Goal: Transaction & Acquisition: Book appointment/travel/reservation

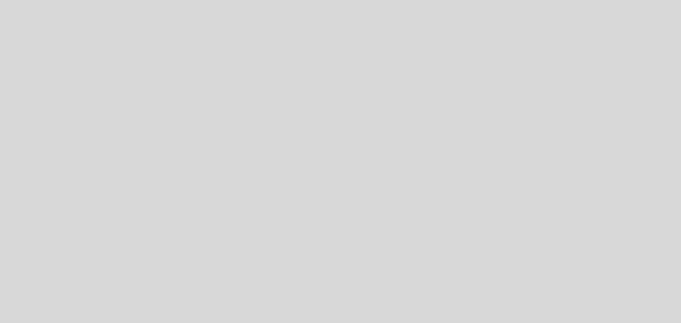
select select "es"
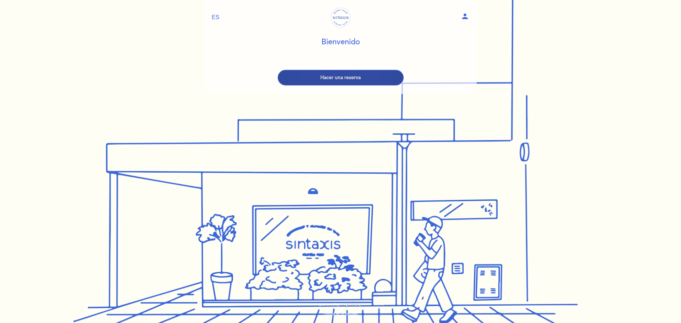
click at [381, 80] on button "Hacer una reserva" at bounding box center [341, 78] width 126 height 16
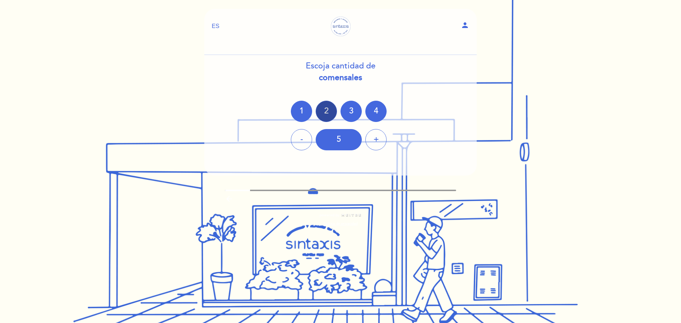
click at [325, 109] on div "2" at bounding box center [325, 111] width 21 height 21
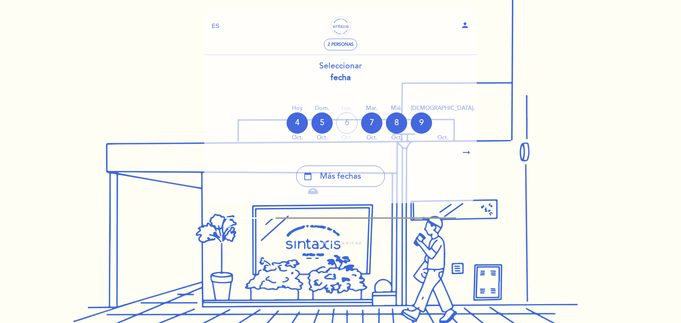
drag, startPoint x: 464, startPoint y: 116, endPoint x: 408, endPoint y: 144, distance: 62.3
click at [392, 134] on div "Hoy [DATE] [DATE] [DATE] [DATE] [DATE] [DATE] [DATE] [DATE] dom. oct." at bounding box center [340, 123] width 273 height 45
click at [465, 150] on icon "arrow_right_alt" at bounding box center [466, 152] width 11 height 15
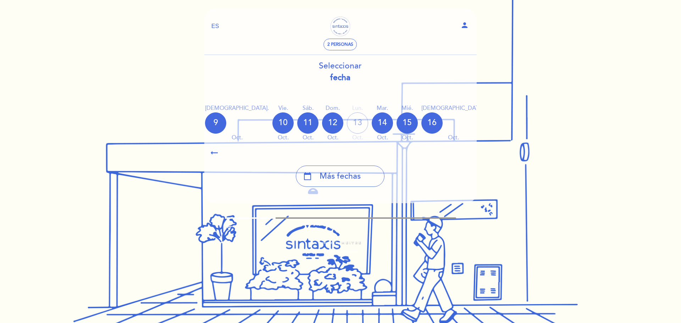
scroll to position [0, 207]
click at [537, 119] on div "calendar_today" at bounding box center [547, 122] width 21 height 21
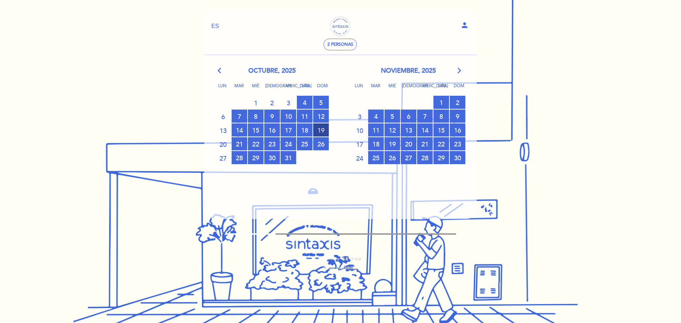
click at [319, 134] on span "19 RESERVAS DISPONIBLES" at bounding box center [321, 129] width 16 height 13
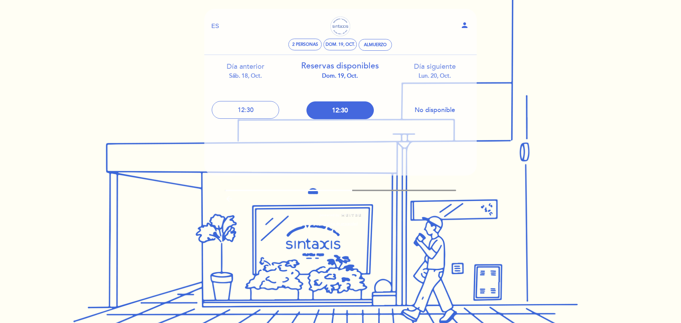
click at [255, 80] on div "sáb. 18, oct." at bounding box center [245, 76] width 84 height 8
click at [380, 143] on header "EN ES PT Sintaxis [GEOGRAPHIC_DATA] person 2 personas dom. 19, oct. [GEOGRAPHIC…" at bounding box center [340, 92] width 272 height 167
click at [360, 67] on div "Reservas disponibles dom. 19, oct." at bounding box center [340, 70] width 84 height 20
click at [348, 45] on div "dom. 19, oct." at bounding box center [339, 44] width 29 height 5
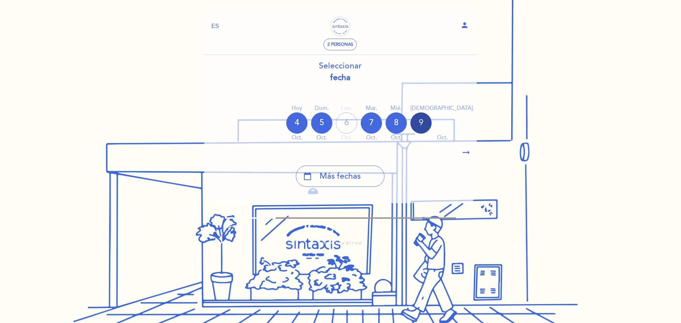
drag, startPoint x: 355, startPoint y: 145, endPoint x: 424, endPoint y: 127, distance: 71.0
click at [424, 127] on div "Hoy [DATE] [DATE] [DATE] [DATE] [DATE] [DATE] [DATE] [DATE] dom. oct." at bounding box center [339, 123] width 273 height 45
drag, startPoint x: 466, startPoint y: 119, endPoint x: 356, endPoint y: 144, distance: 113.3
click at [356, 143] on div "Hoy [DATE] [DATE] [DATE] [DATE] [DATE] [DATE] [DATE] [DATE] dom. oct." at bounding box center [339, 123] width 273 height 45
click at [461, 152] on icon "arrow_right_alt" at bounding box center [465, 152] width 11 height 15
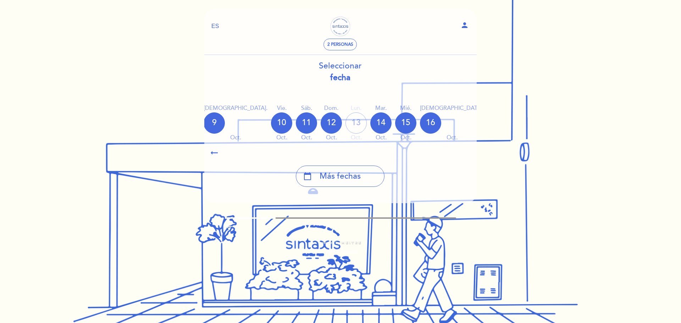
click at [537, 122] on div "calendar_today" at bounding box center [547, 122] width 21 height 21
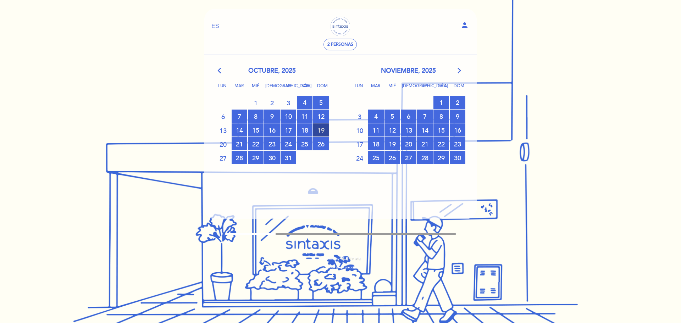
click at [319, 132] on span "19 RESERVAS DISPONIBLES" at bounding box center [321, 129] width 16 height 13
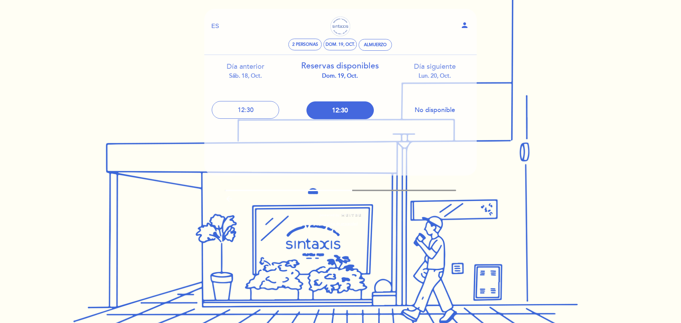
click at [423, 105] on button "No disponible" at bounding box center [434, 110] width 67 height 18
click at [431, 69] on div "Día siguiente lun. 20, oct." at bounding box center [434, 71] width 84 height 18
click at [371, 43] on div "Almuerzo" at bounding box center [375, 44] width 23 height 5
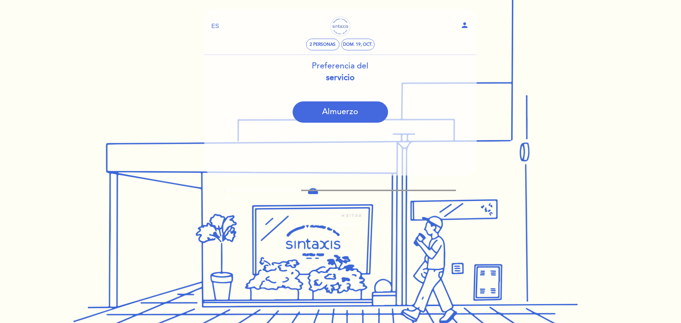
click at [340, 82] on b "servicio" at bounding box center [340, 78] width 29 height 10
click at [355, 111] on button "Almuerzo" at bounding box center [339, 111] width 95 height 21
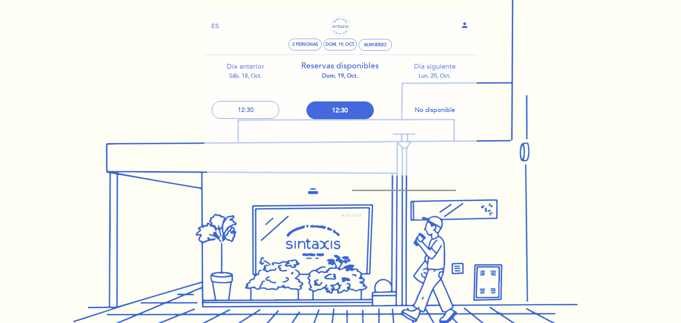
drag, startPoint x: 340, startPoint y: 69, endPoint x: 360, endPoint y: 83, distance: 24.5
click at [360, 83] on div "Reservas disponibles dom. 19, oct. 12:30" at bounding box center [340, 89] width 95 height 68
click at [350, 112] on button "12:30" at bounding box center [339, 110] width 67 height 18
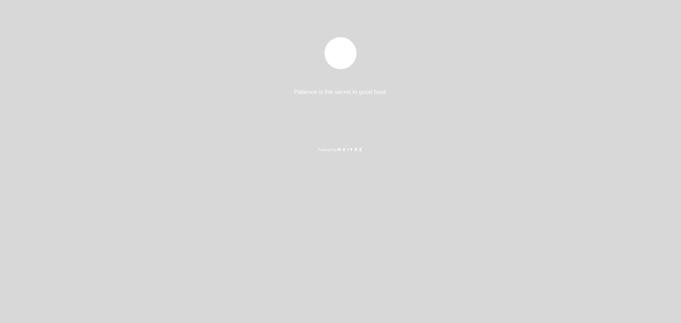
select select "es"
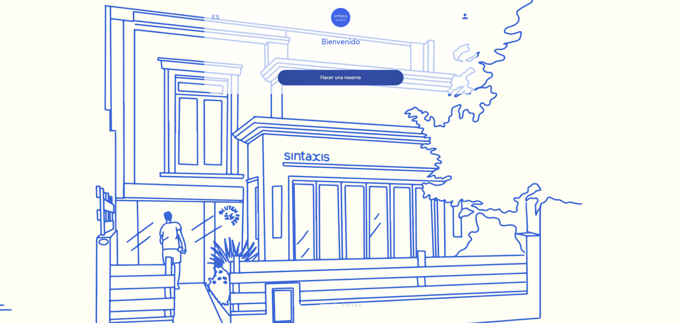
click at [367, 77] on button "Hacer una reserva" at bounding box center [341, 78] width 126 height 16
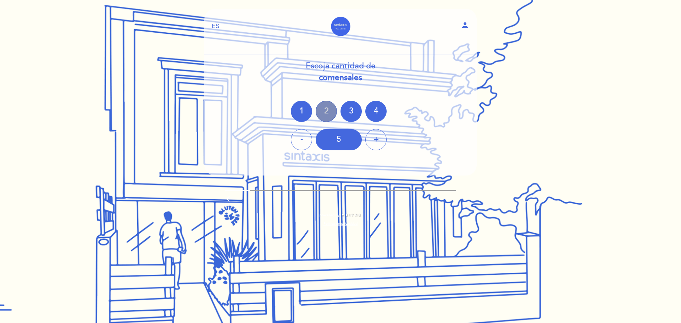
click at [325, 112] on div "2" at bounding box center [325, 111] width 21 height 21
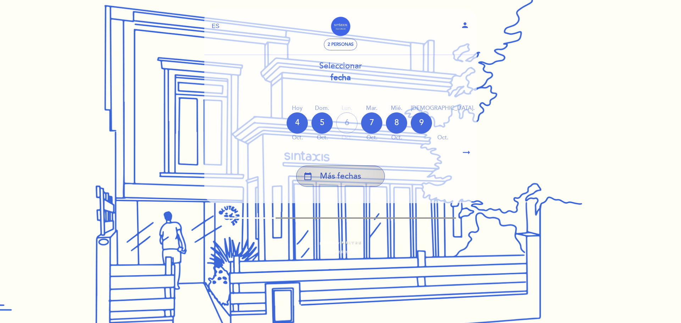
click at [347, 169] on div "calendar_today Más fechas" at bounding box center [340, 176] width 89 height 21
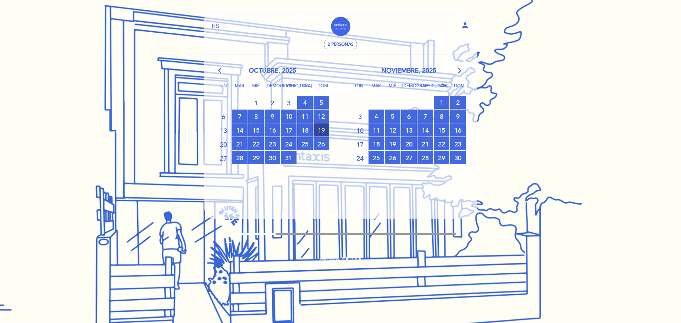
click at [323, 129] on span "19 RESERVAS DISPONIBLES" at bounding box center [321, 129] width 16 height 13
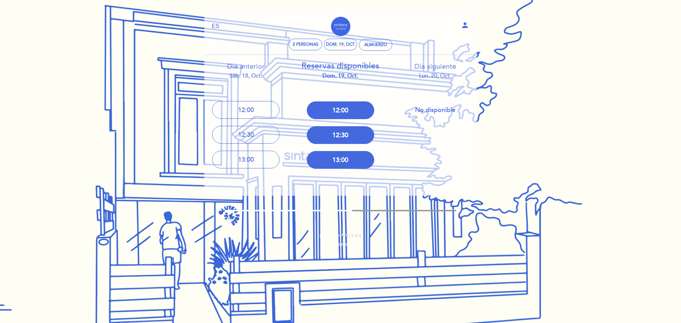
click at [236, 67] on div "Día anterior sáb. 18, oct." at bounding box center [246, 71] width 84 height 18
click at [350, 47] on div "dom. 19, oct." at bounding box center [340, 44] width 29 height 5
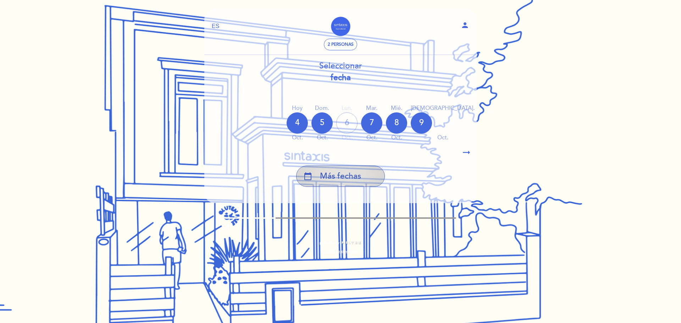
click at [371, 174] on div "calendar_today Más fechas" at bounding box center [340, 176] width 89 height 21
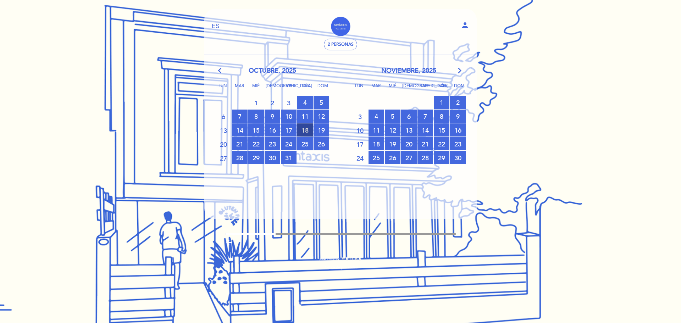
click at [304, 130] on span "18 RESERVAS DISPONIBLES" at bounding box center [305, 129] width 16 height 13
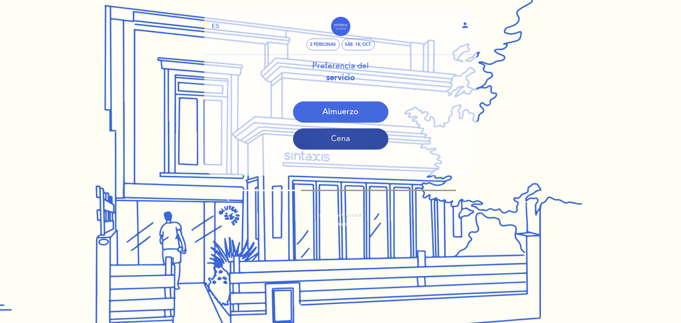
click at [335, 144] on button "Cena" at bounding box center [340, 138] width 95 height 21
